Goal: Check status: Check status

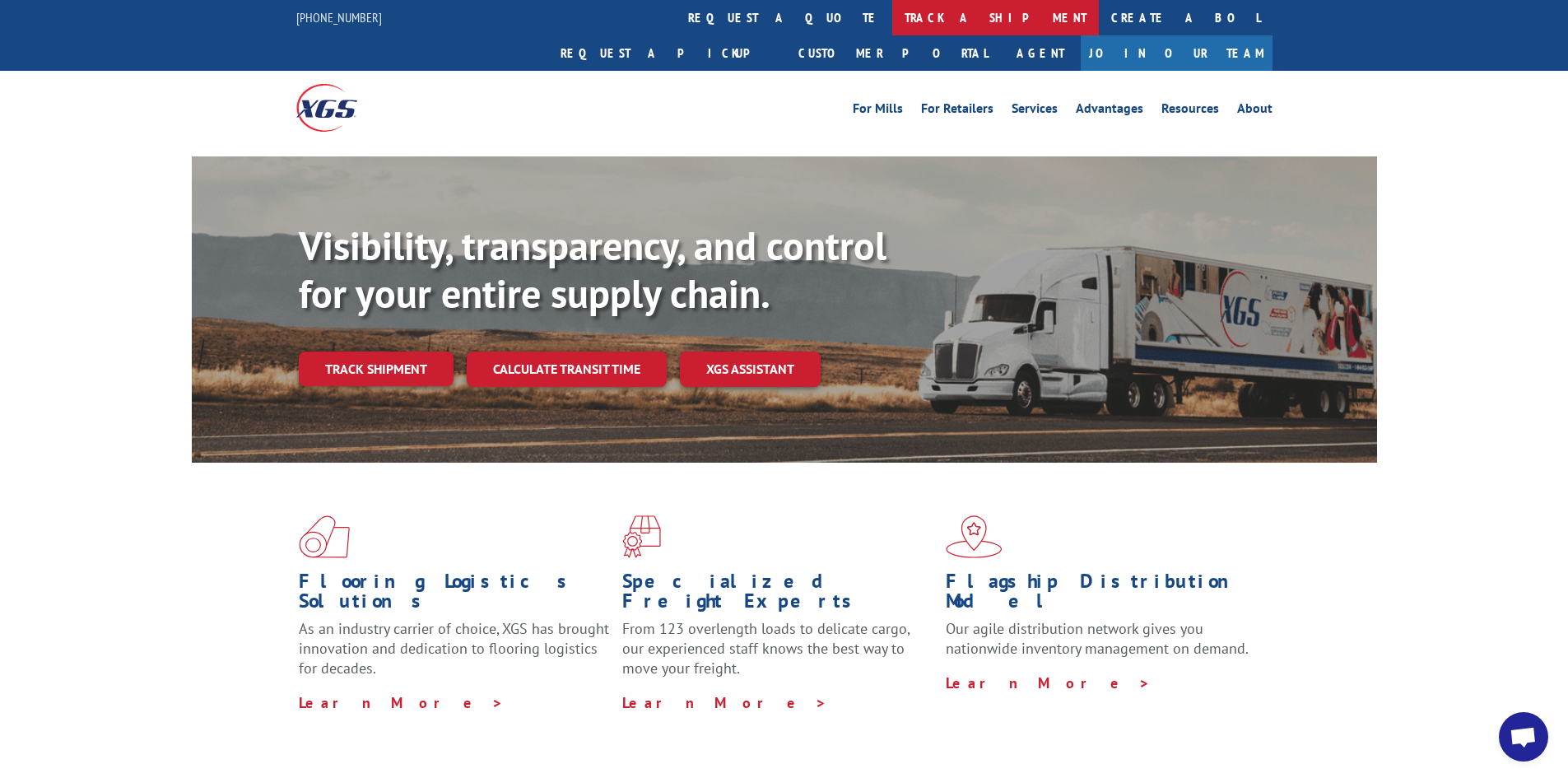
click at [892, 10] on link "track a shipment" at bounding box center [995, 18] width 206 height 35
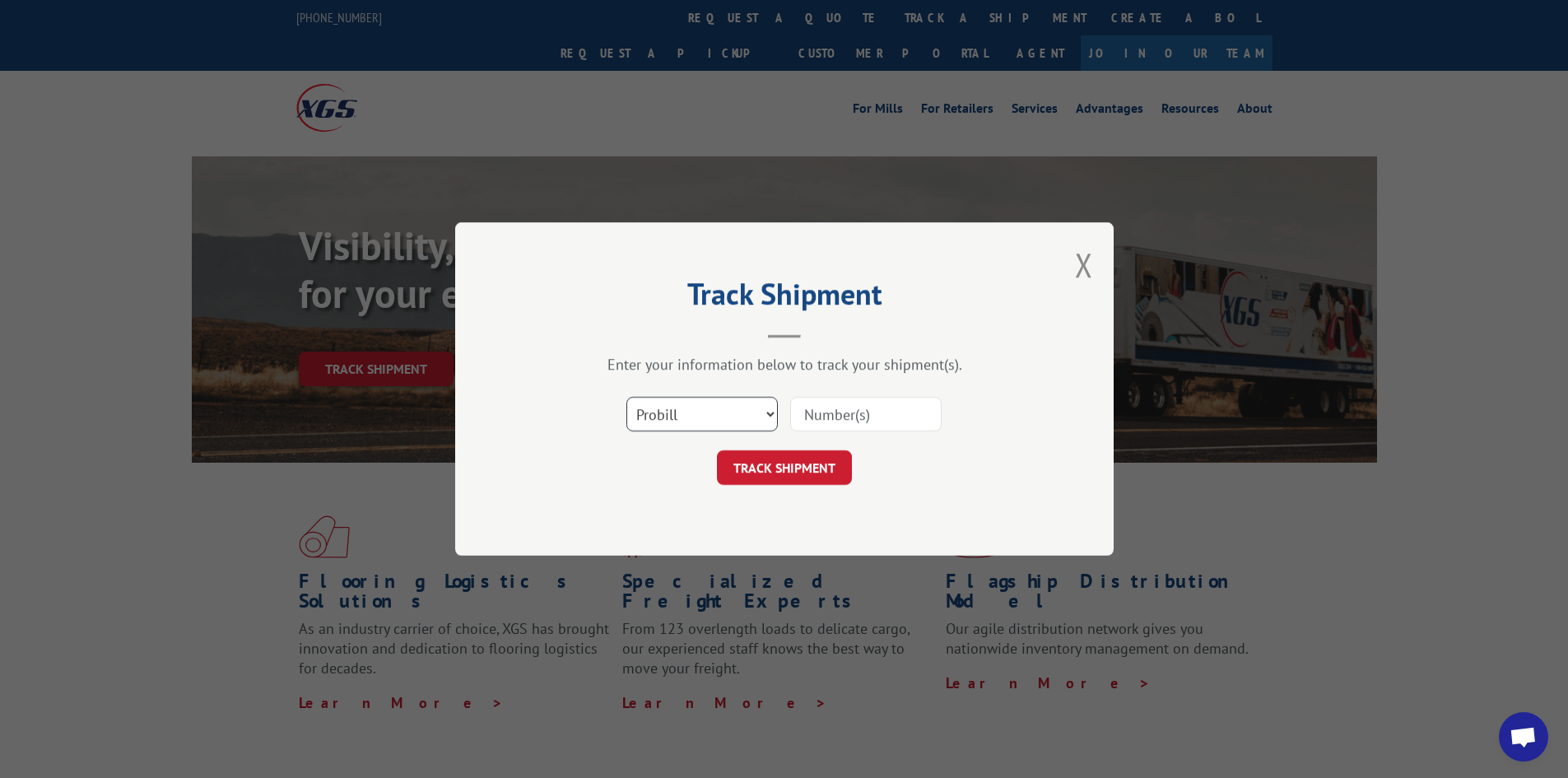
click at [727, 397] on select "Select category... Probill BOL PO" at bounding box center [701, 414] width 151 height 34
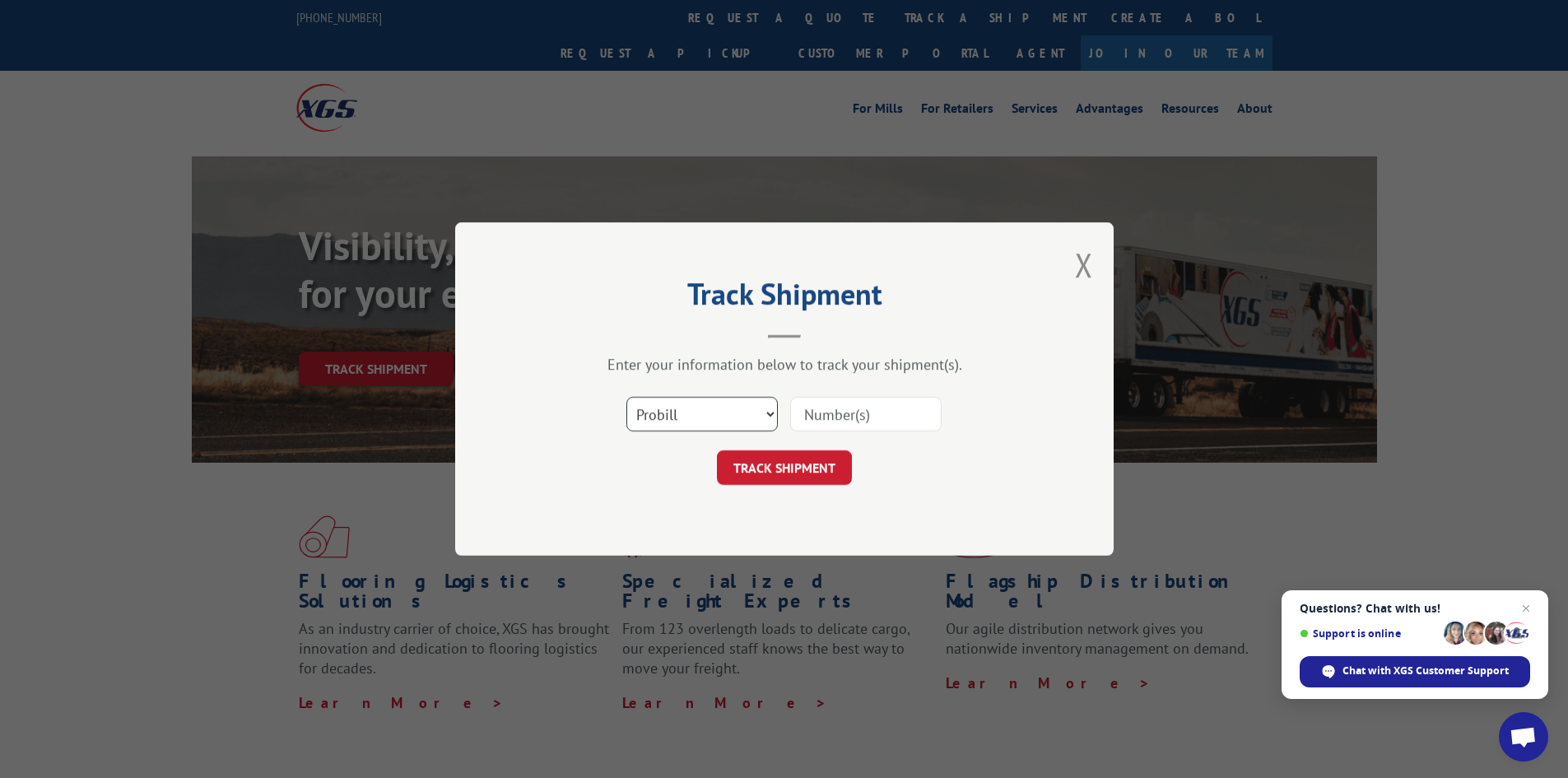
select select "bol"
click at [626, 397] on select "Select category... Probill BOL PO" at bounding box center [701, 414] width 151 height 34
click at [836, 423] on input at bounding box center [865, 414] width 151 height 34
paste input "2851912"
type input "2851912"
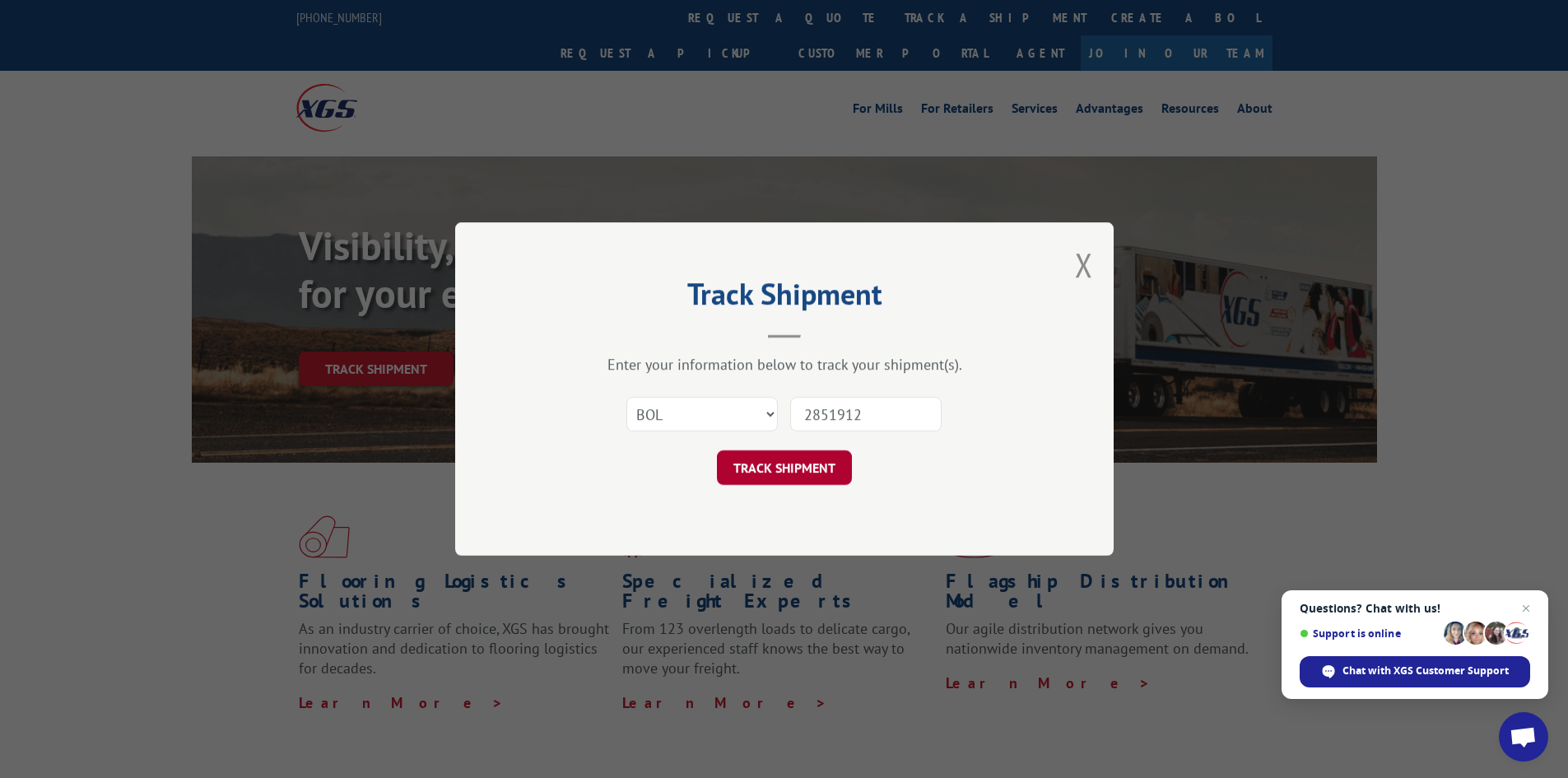
click at [788, 464] on button "TRACK SHIPMENT" at bounding box center [784, 467] width 135 height 34
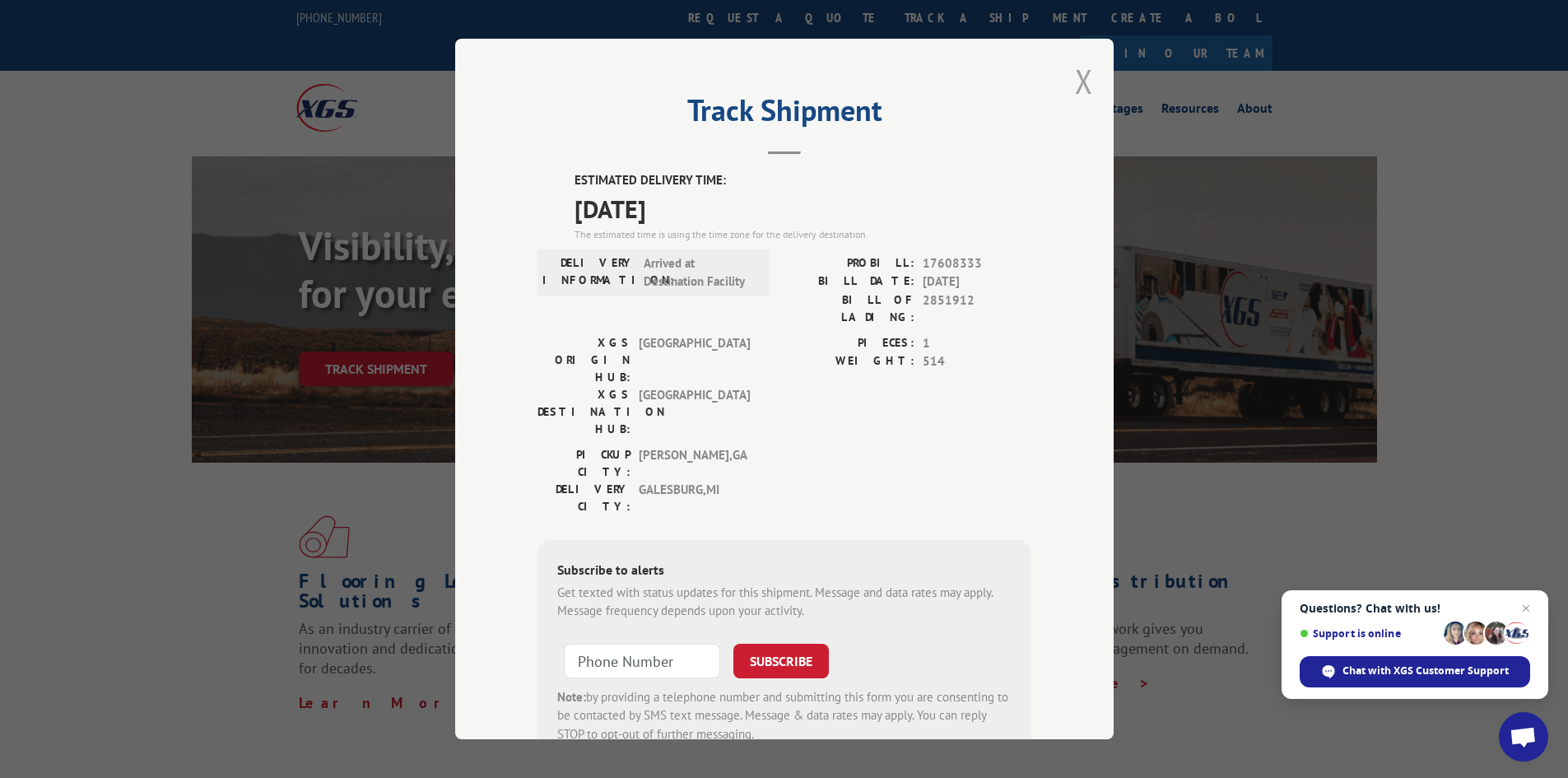
click at [1077, 83] on button "Close modal" at bounding box center [1084, 81] width 18 height 43
